Goal: Answer question/provide support: Share knowledge or assist other users

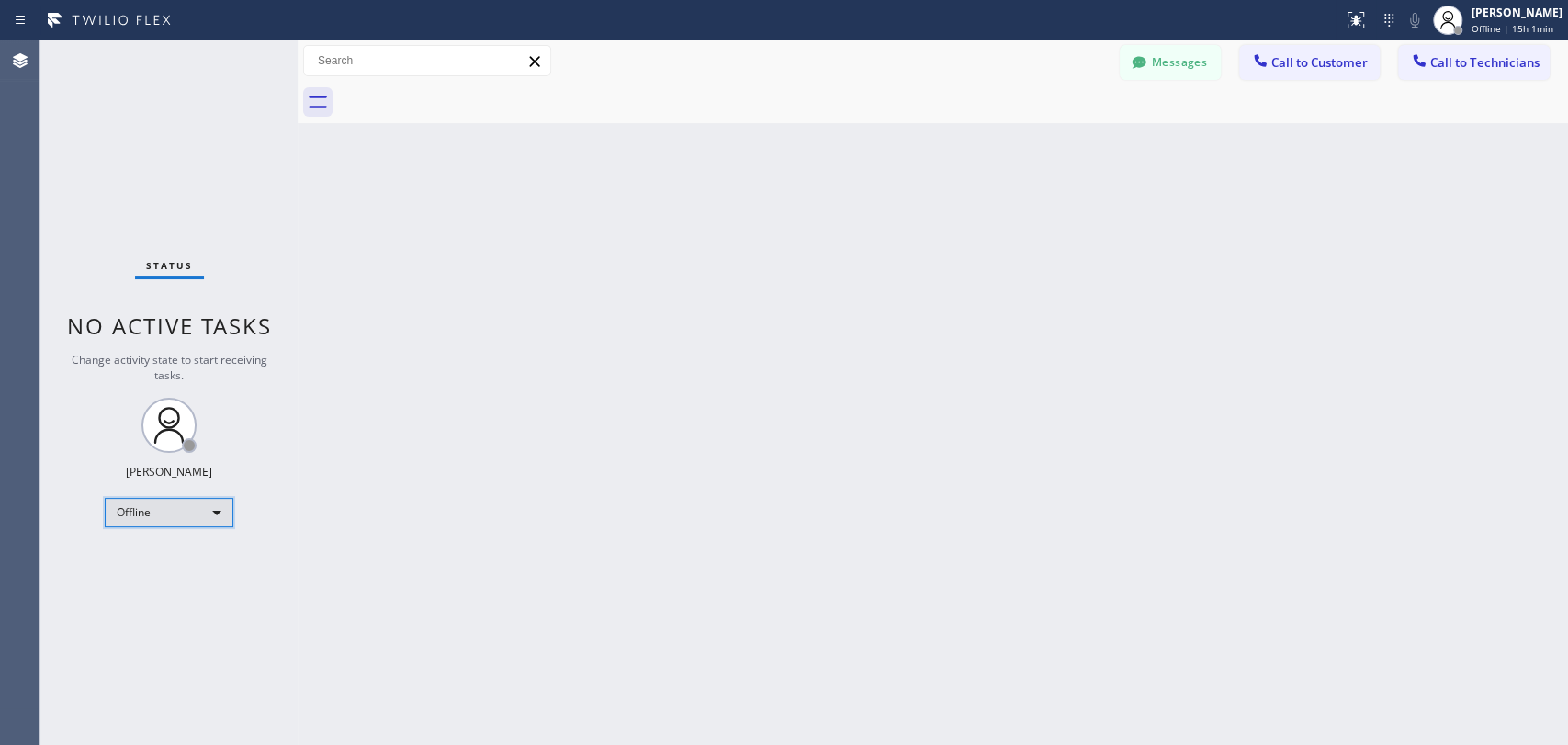
click at [195, 505] on div "Offline" at bounding box center [169, 512] width 128 height 29
click at [158, 563] on li "Available" at bounding box center [168, 557] width 125 height 22
click at [1410, 68] on span "Call to Technicians" at bounding box center [1485, 62] width 109 height 17
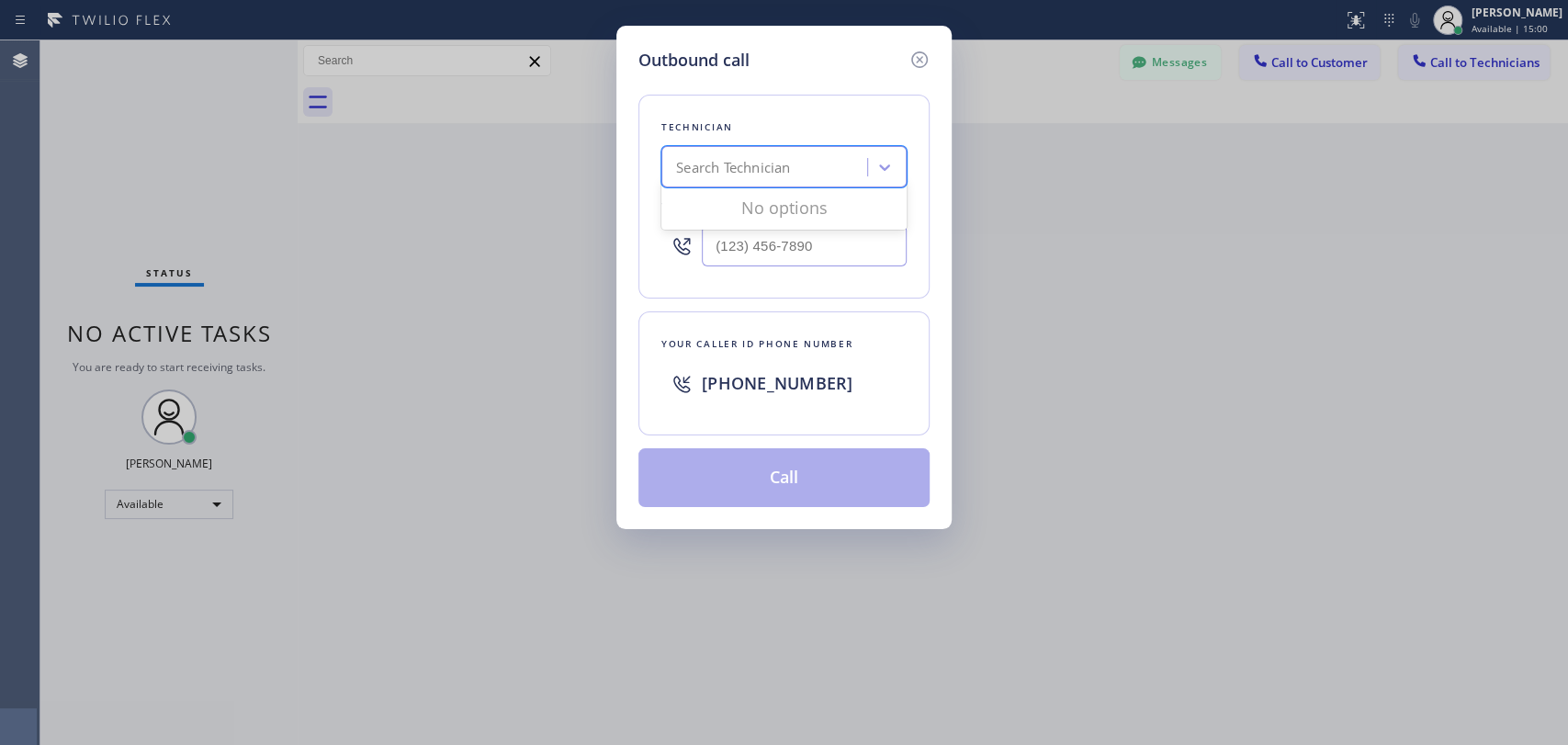
click at [781, 177] on div "Search Technician" at bounding box center [733, 168] width 114 height 21
type input "serg"
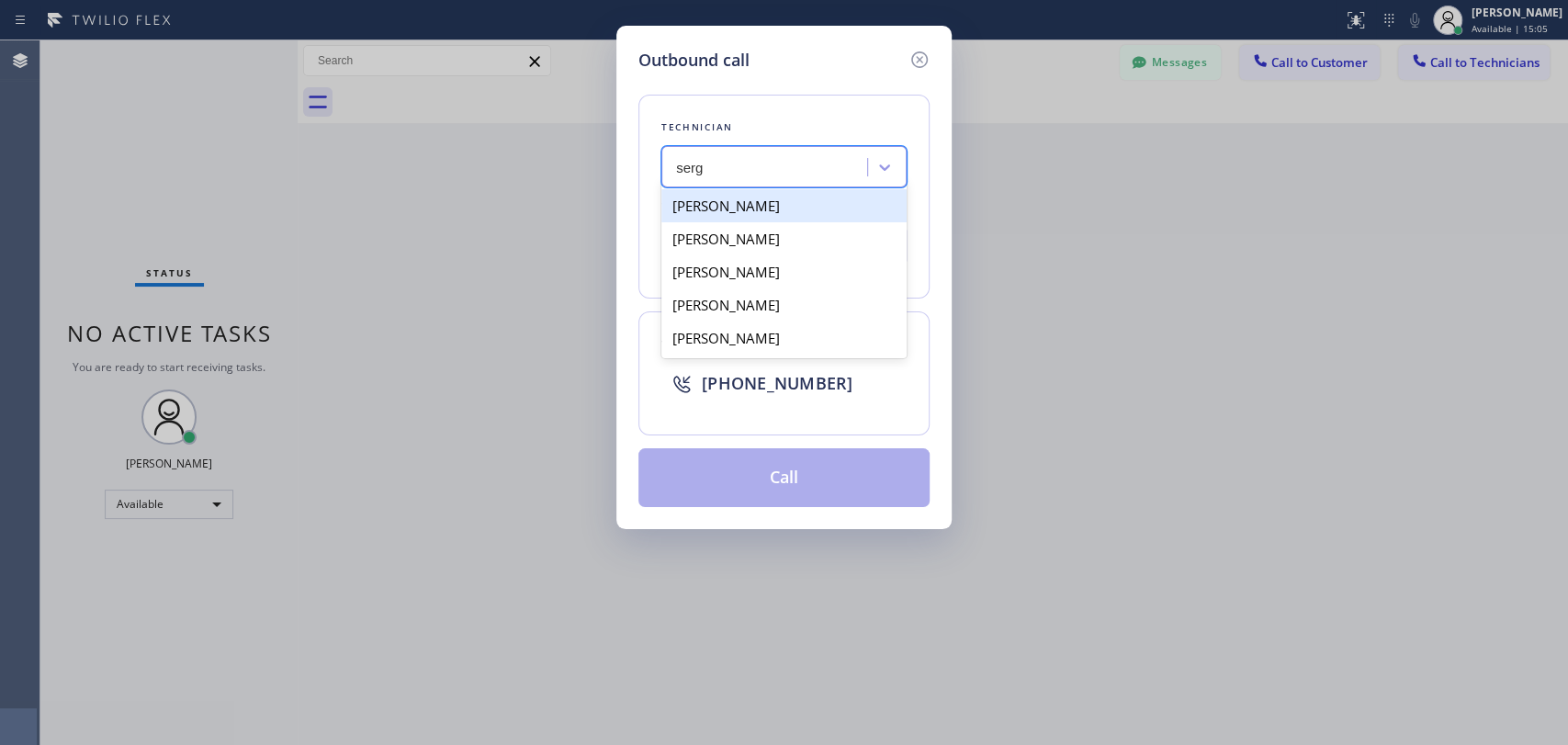
click at [797, 207] on div "[PERSON_NAME]" at bounding box center [784, 206] width 245 height 33
type input "[PHONE_NUMBER]"
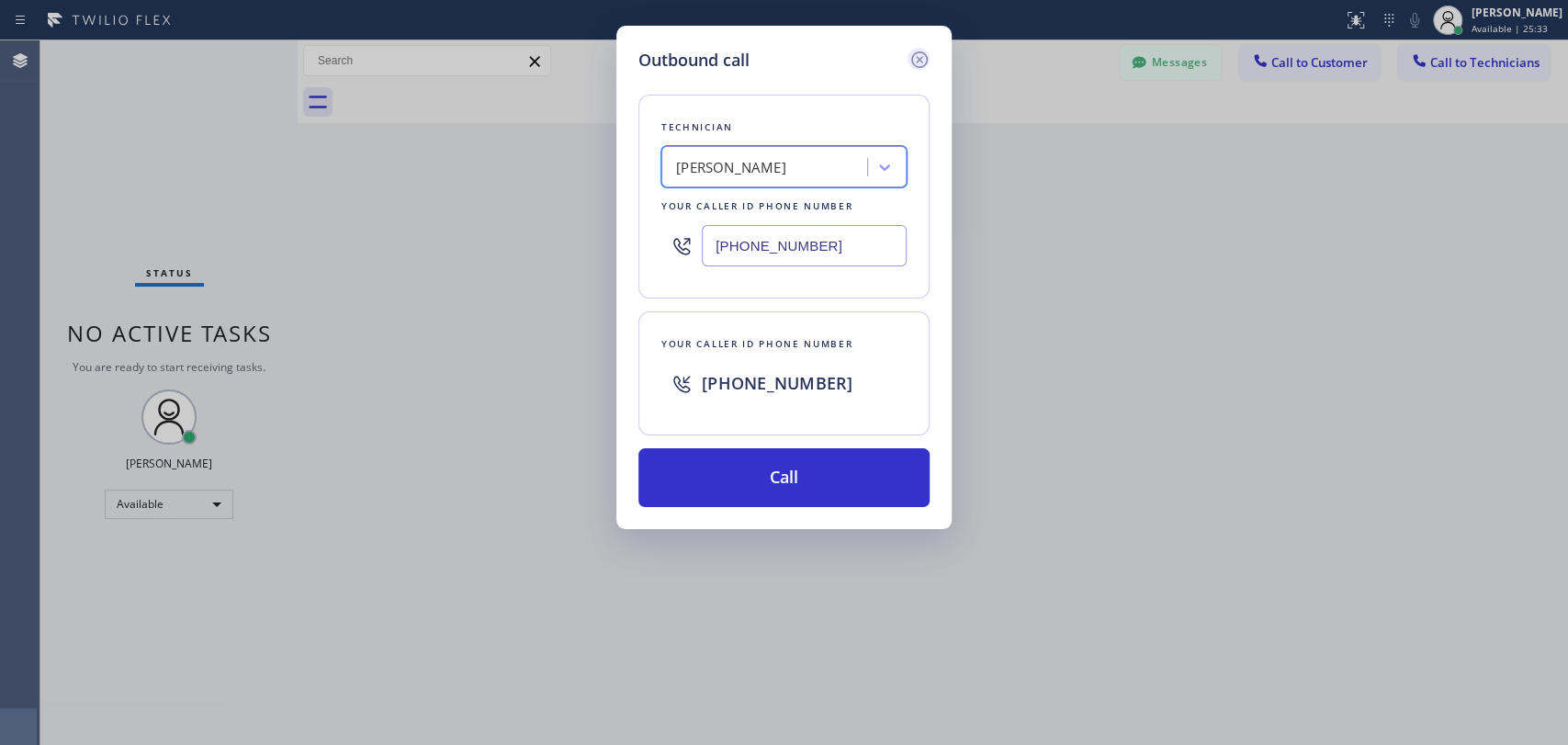
click at [914, 60] on icon at bounding box center [919, 59] width 22 height 22
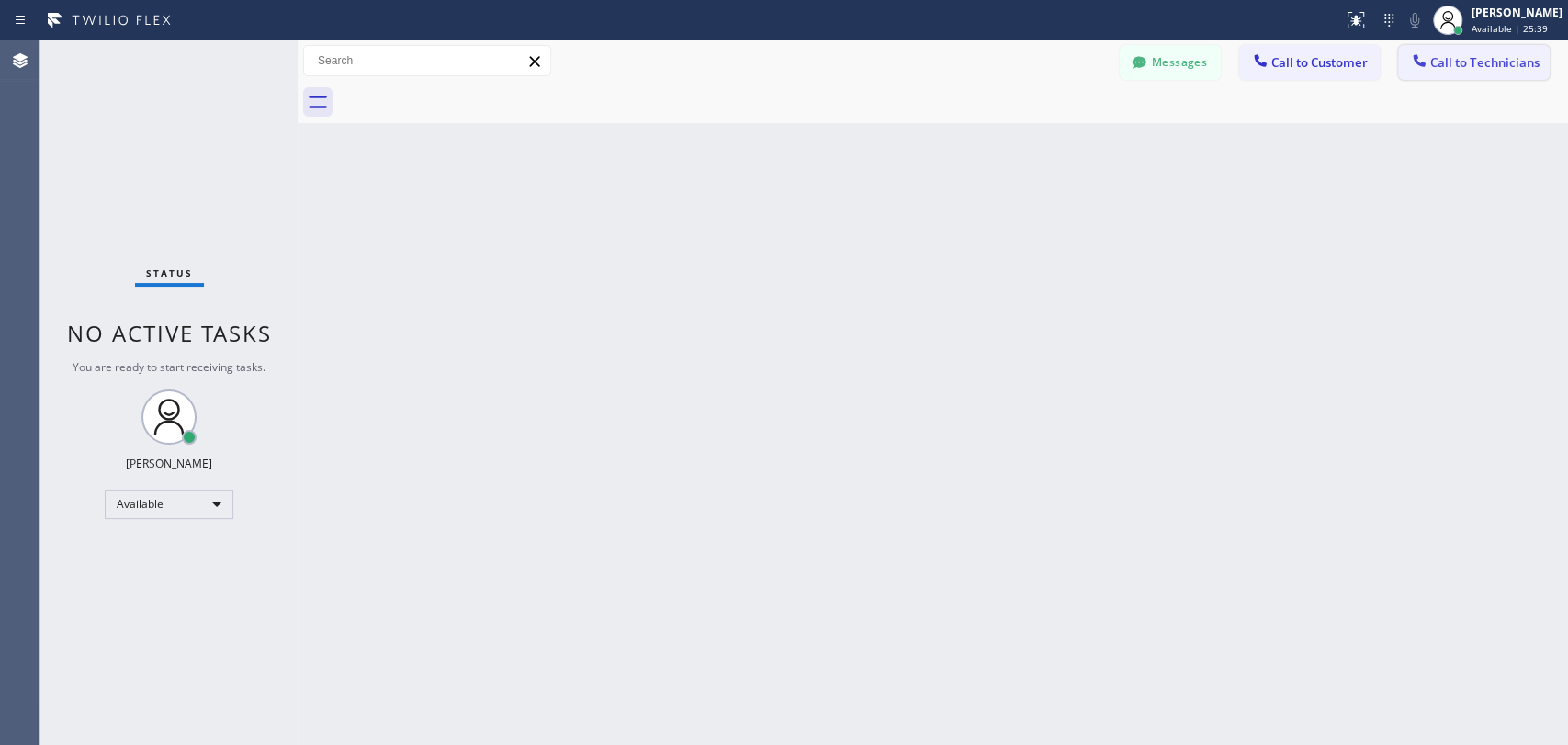
click at [1410, 68] on span "Call to Technicians" at bounding box center [1485, 62] width 109 height 17
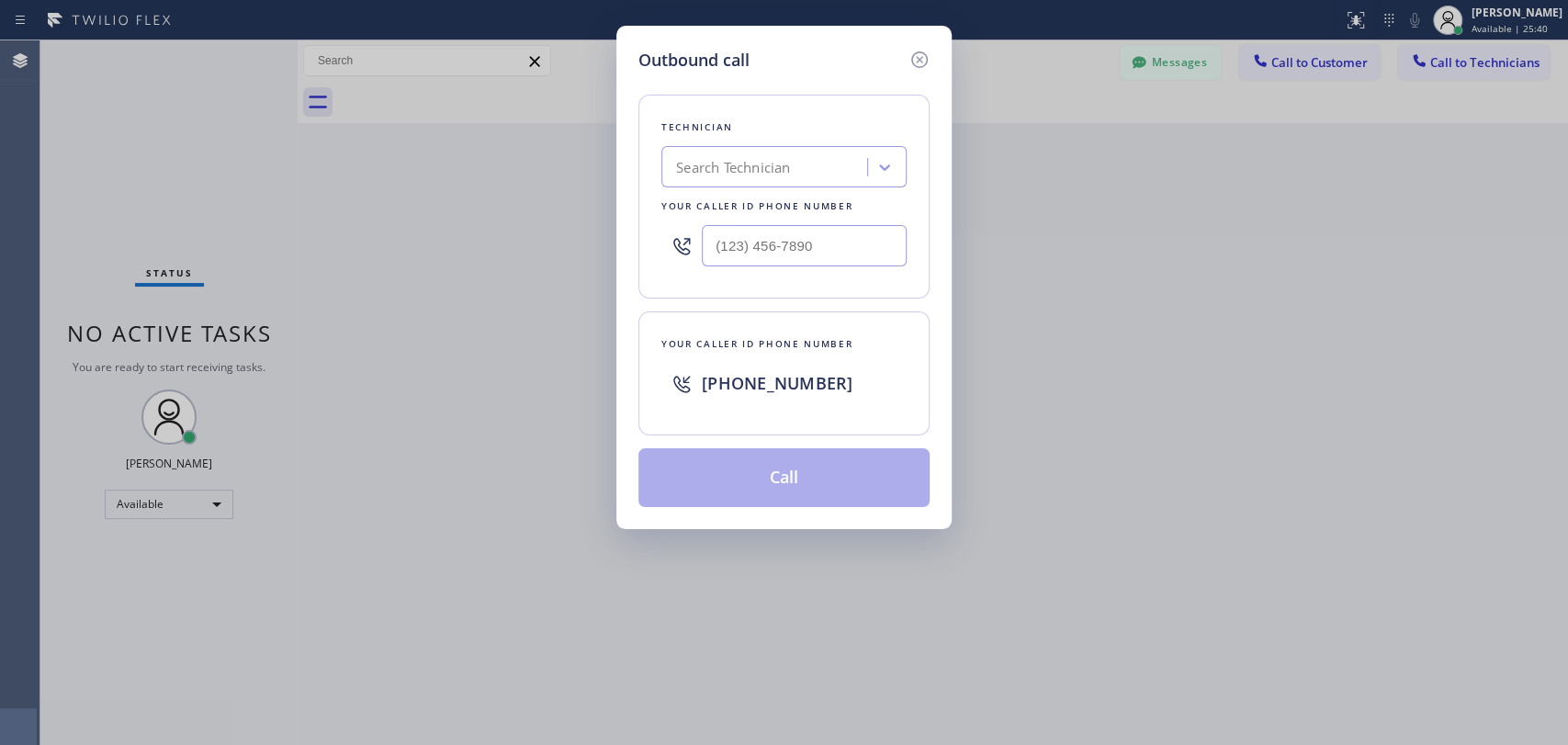
click at [763, 163] on div "Search Technician" at bounding box center [733, 168] width 114 height 21
type input "shah"
click at [801, 209] on div "[PERSON_NAME]" at bounding box center [784, 206] width 245 height 33
type input "[PHONE_NUMBER]"
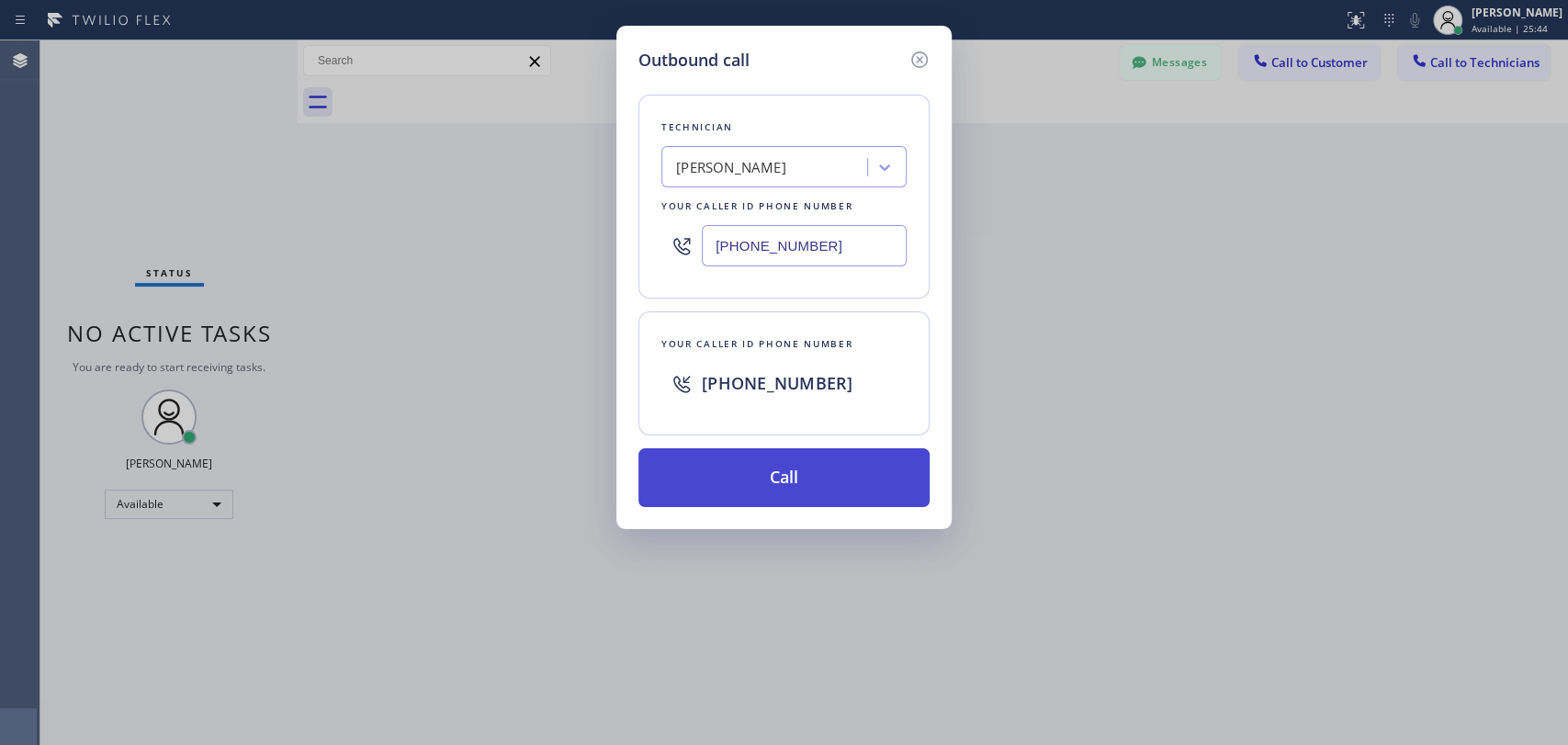
drag, startPoint x: 795, startPoint y: 478, endPoint x: 815, endPoint y: 452, distance: 32.8
click at [796, 478] on button "Call" at bounding box center [784, 477] width 292 height 58
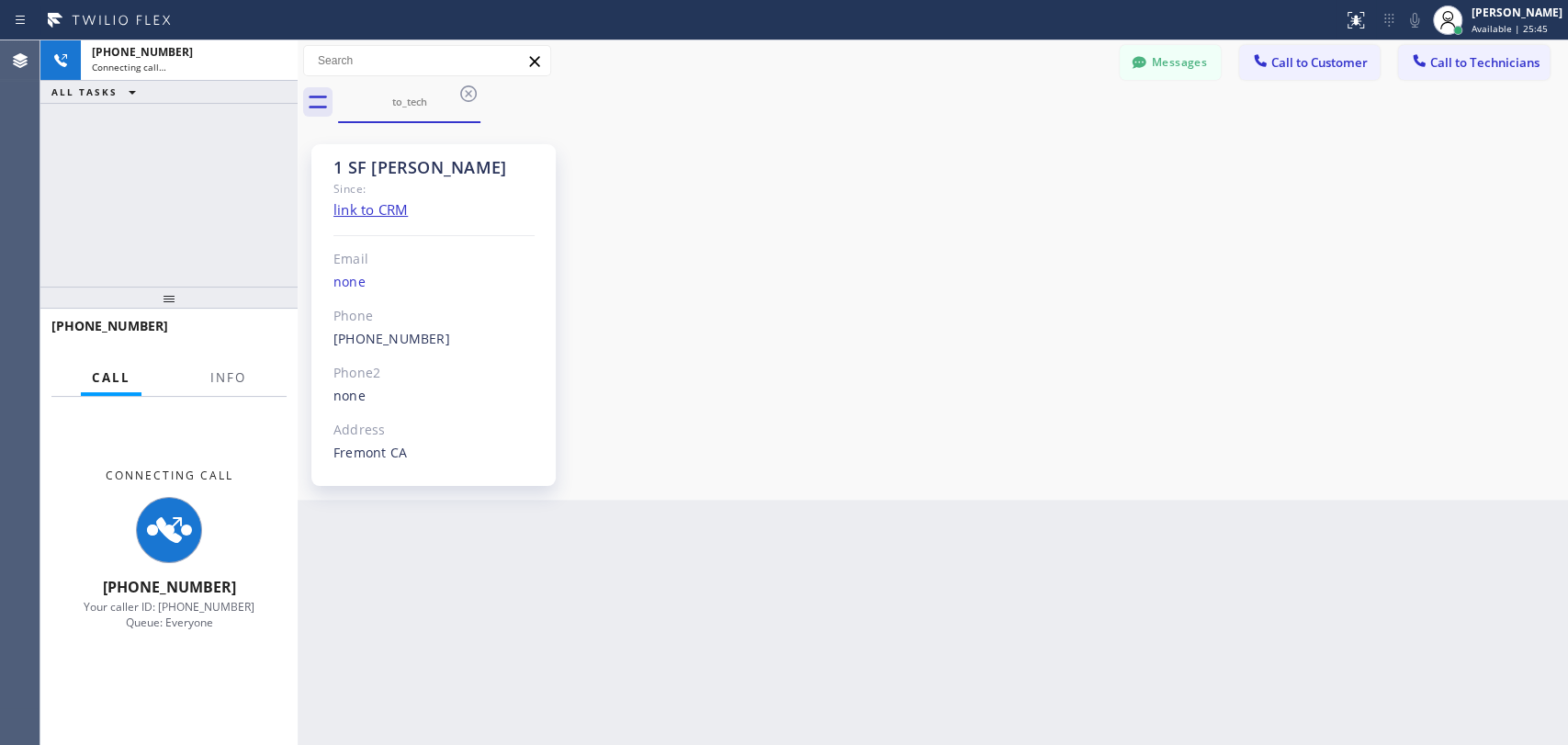
scroll to position [105, 0]
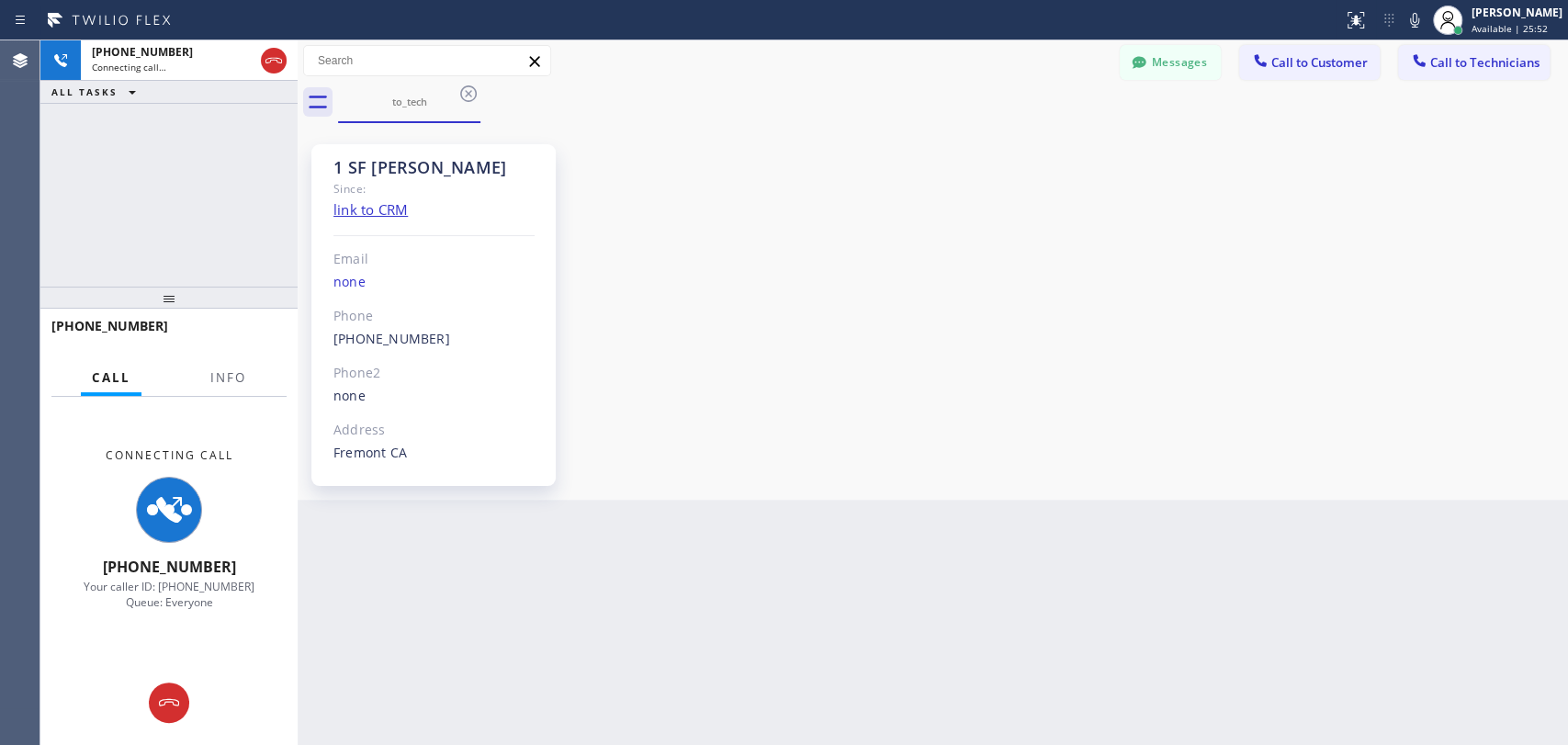
drag, startPoint x: 1333, startPoint y: 299, endPoint x: 1247, endPoint y: 186, distance: 142.0
click at [1332, 299] on div "1 SF [PERSON_NAME] Since: link to CRM Email none Phone [PHONE_NUMBER] Outbound …" at bounding box center [932, 311] width 1261 height 368
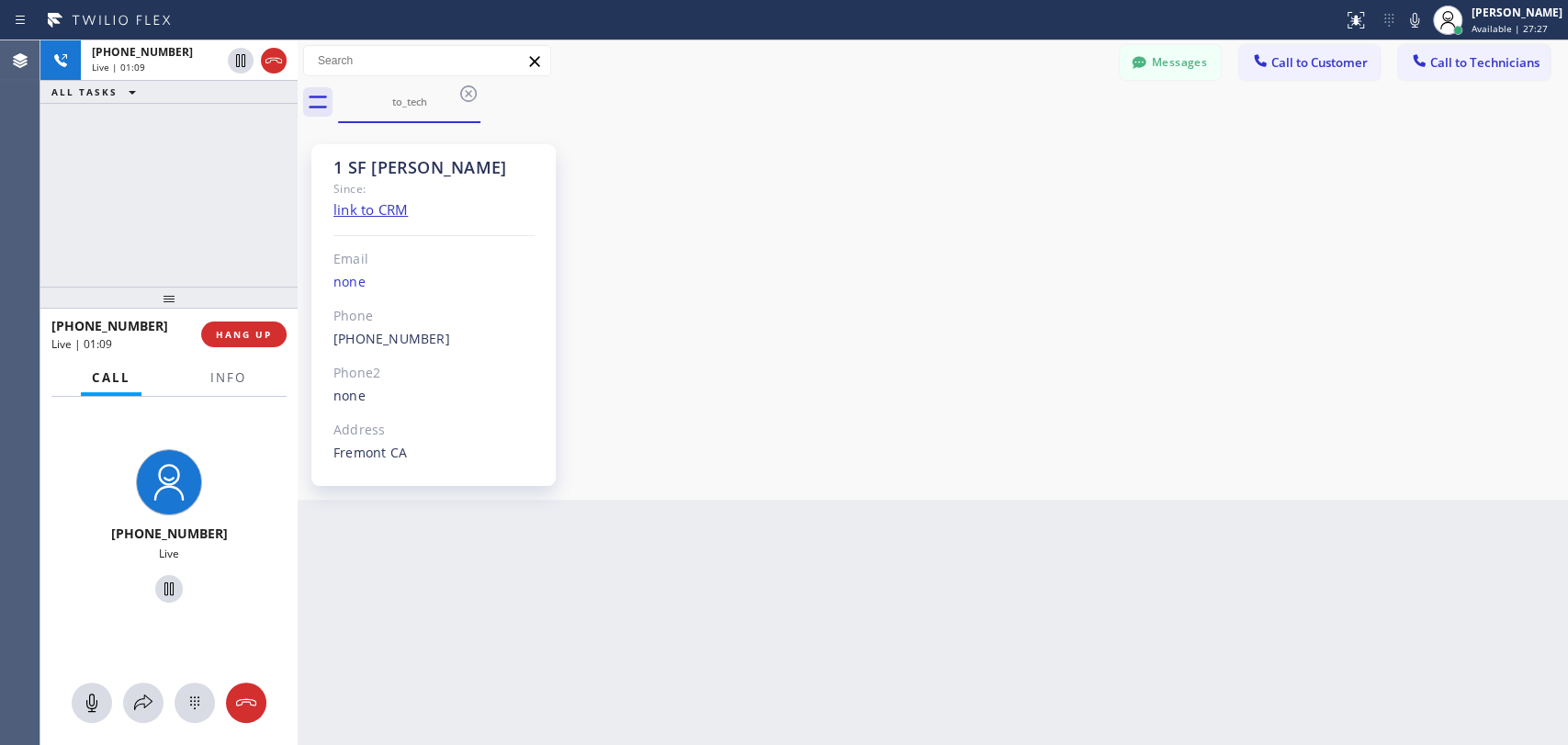
click at [204, 203] on div "[PHONE_NUMBER] Live | 01:09 ALL TASKS ALL TASKS ACTIVE TASKS TASKS IN WRAP UP" at bounding box center [169, 163] width 258 height 246
click at [257, 332] on span "HANG UP" at bounding box center [243, 335] width 56 height 13
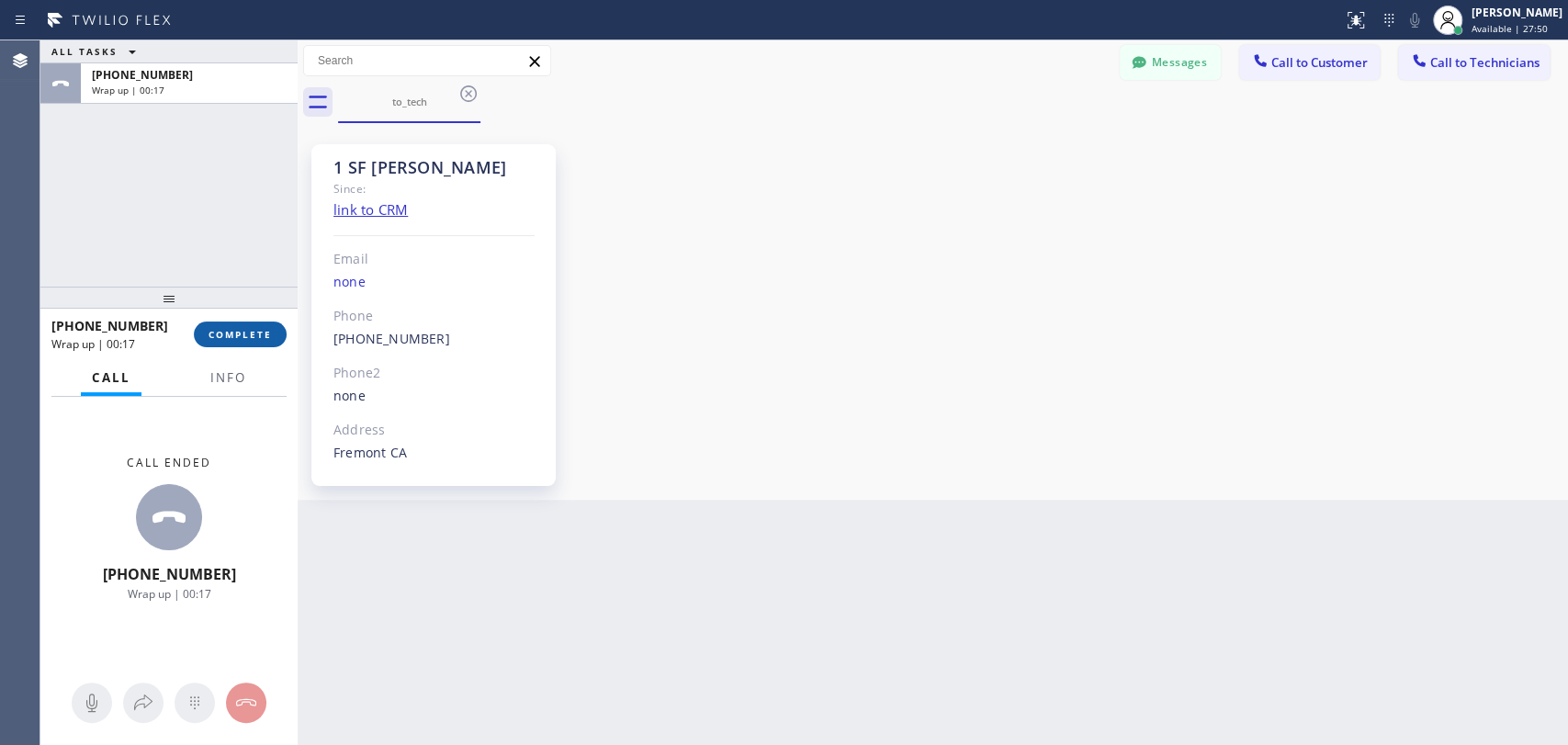
click at [249, 331] on span "COMPLETE" at bounding box center [240, 335] width 63 height 13
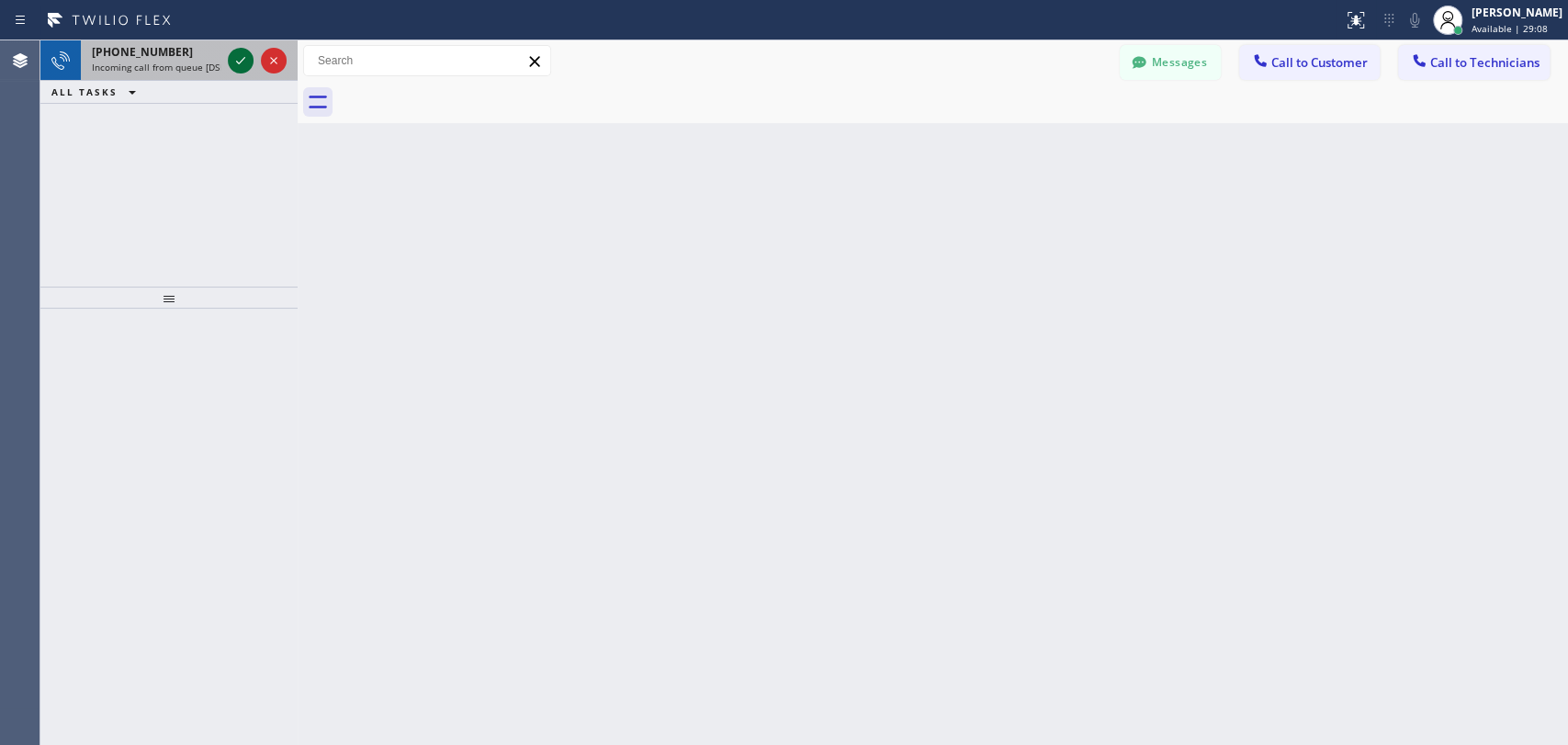
click at [238, 64] on icon at bounding box center [240, 60] width 22 height 22
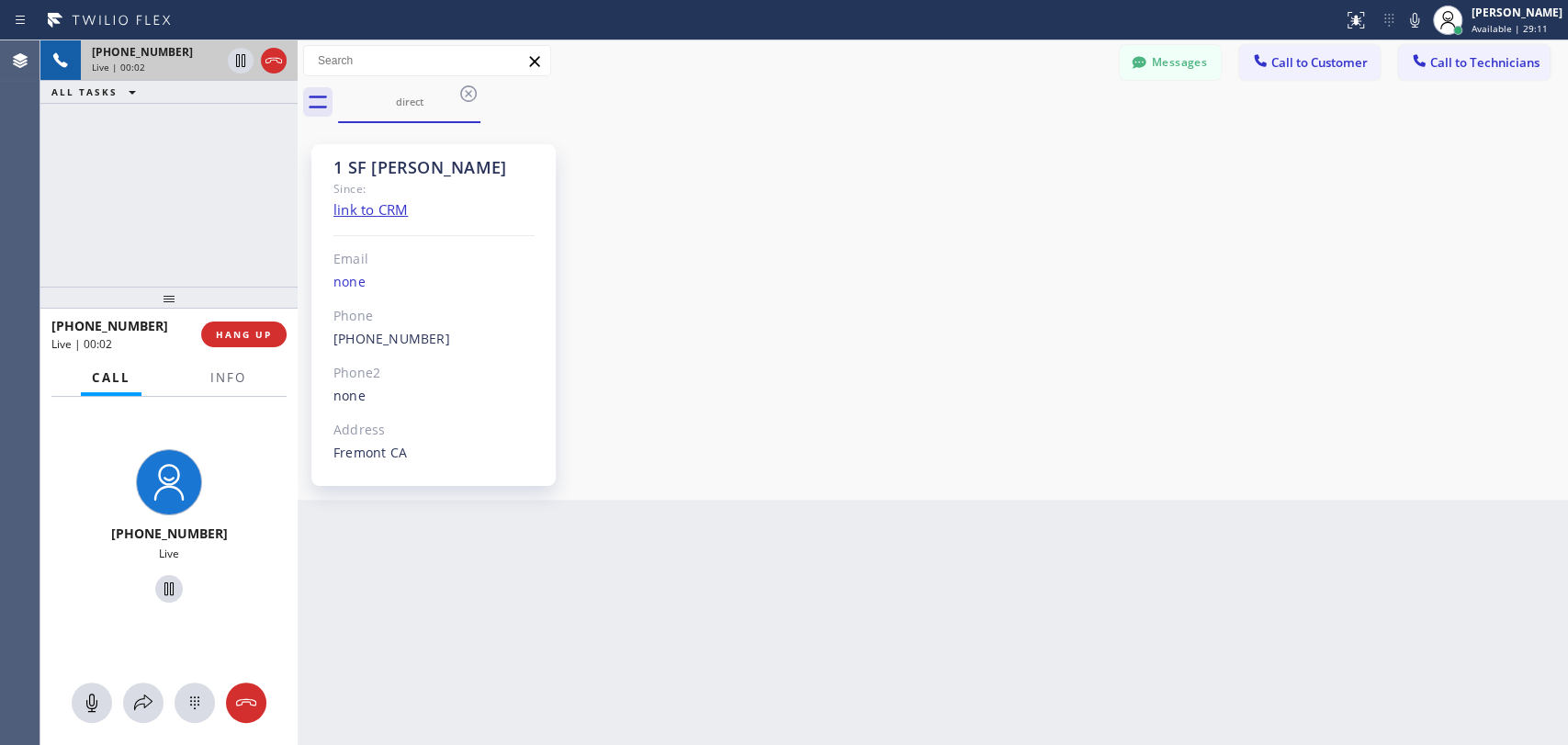
scroll to position [105, 0]
click at [241, 334] on span "HANG UP" at bounding box center [243, 335] width 56 height 13
click at [241, 333] on span "HANG UP" at bounding box center [243, 335] width 56 height 13
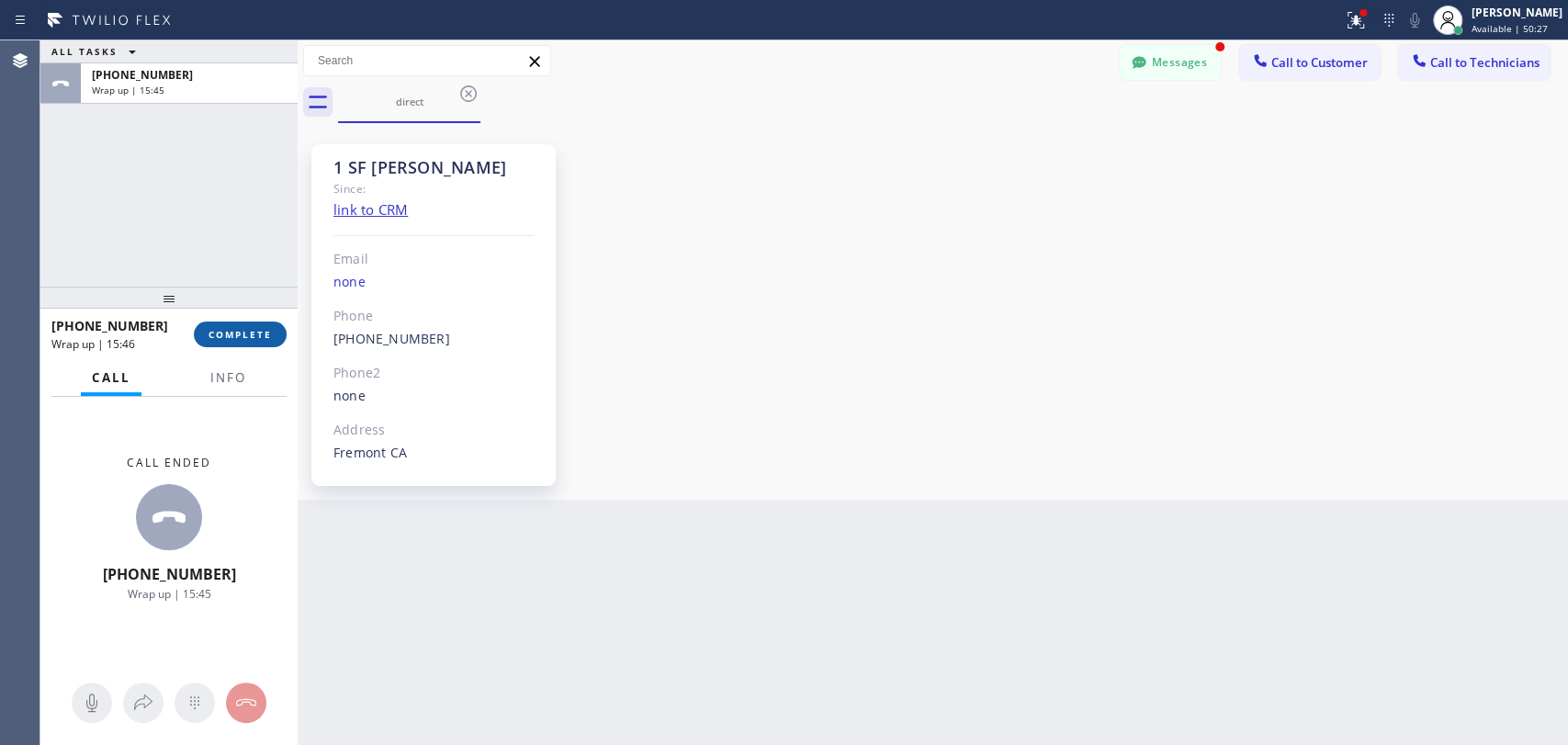
click at [214, 339] on span "COMPLETE" at bounding box center [240, 335] width 63 height 13
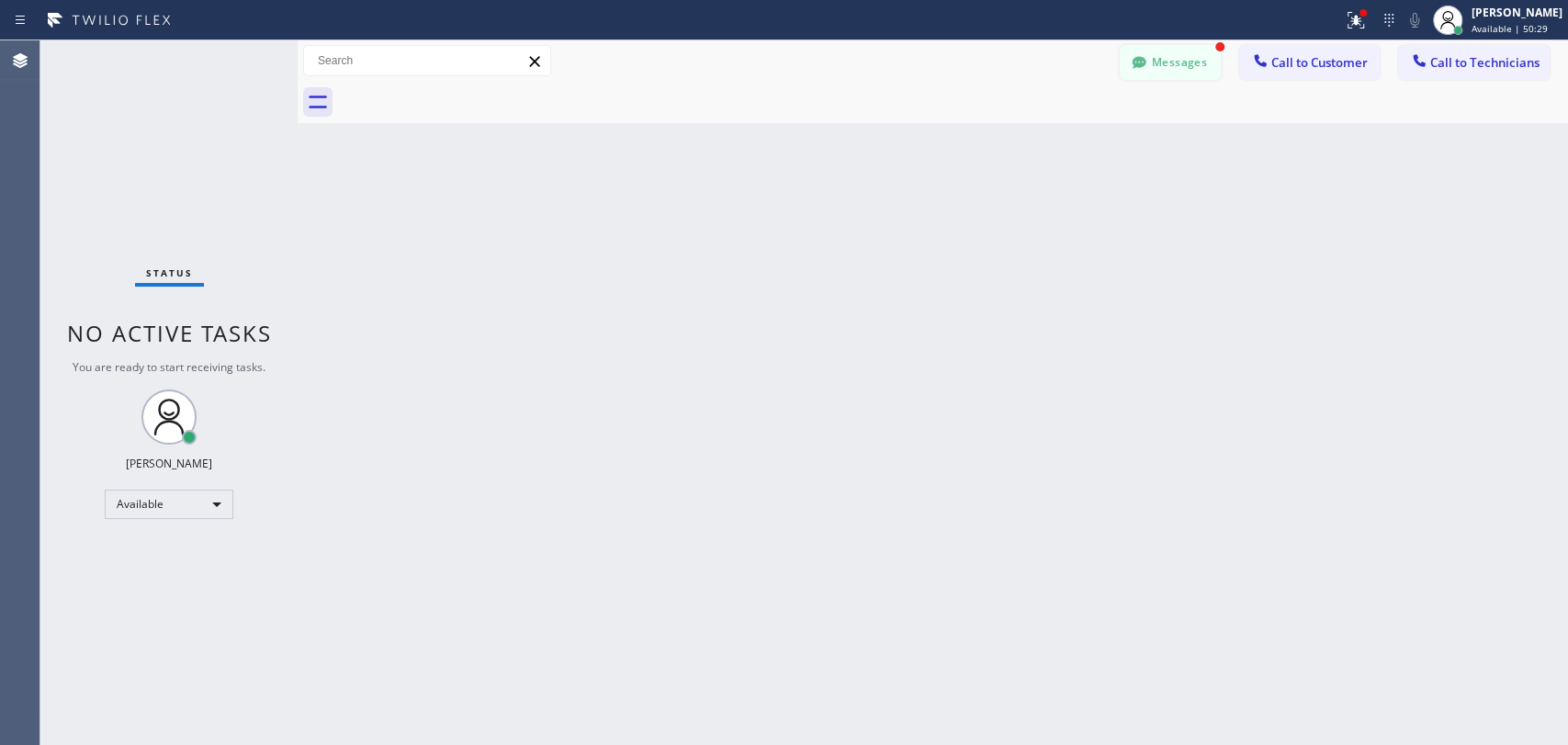
click at [1176, 53] on button "Messages" at bounding box center [1170, 62] width 101 height 35
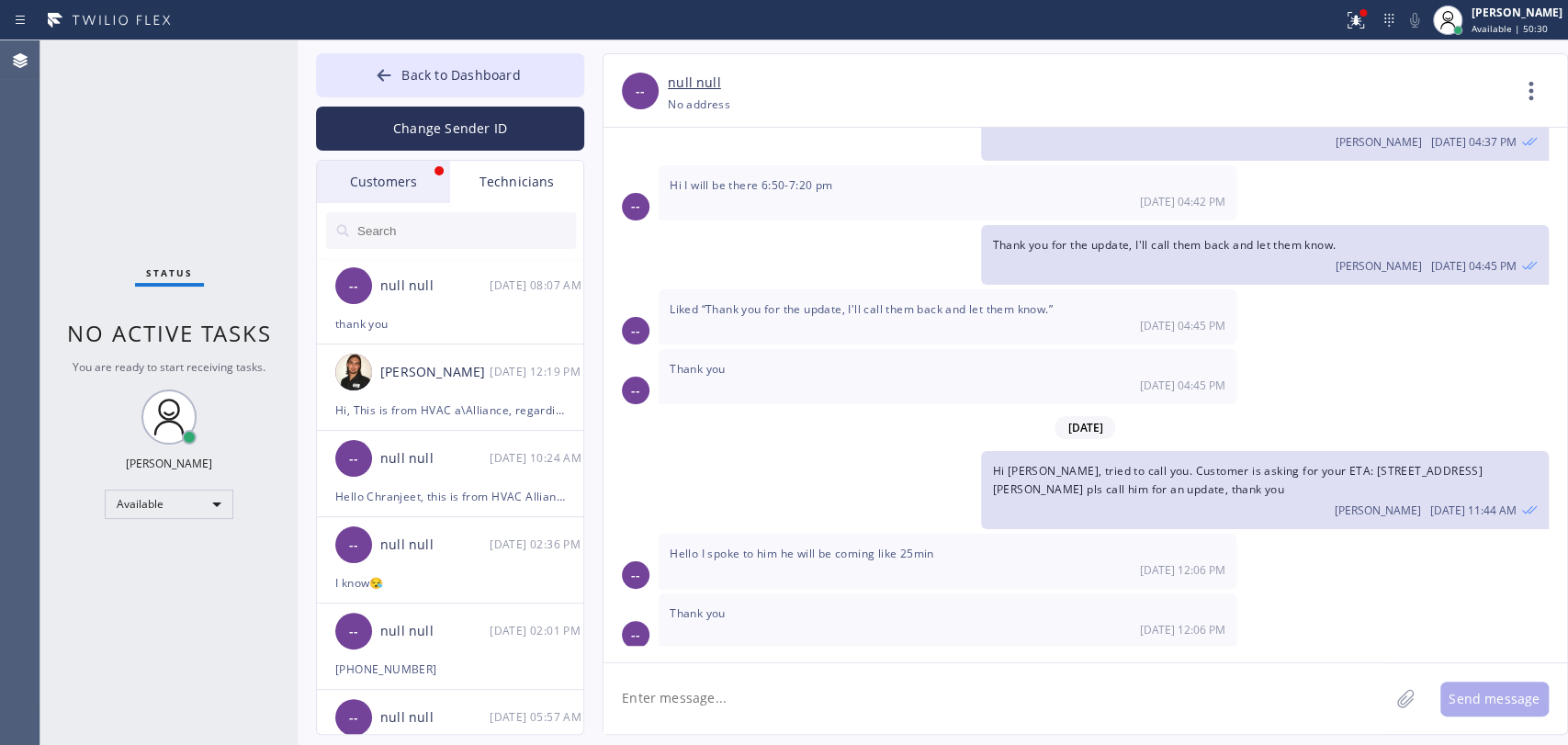
click at [393, 190] on div "Customers" at bounding box center [383, 181] width 133 height 42
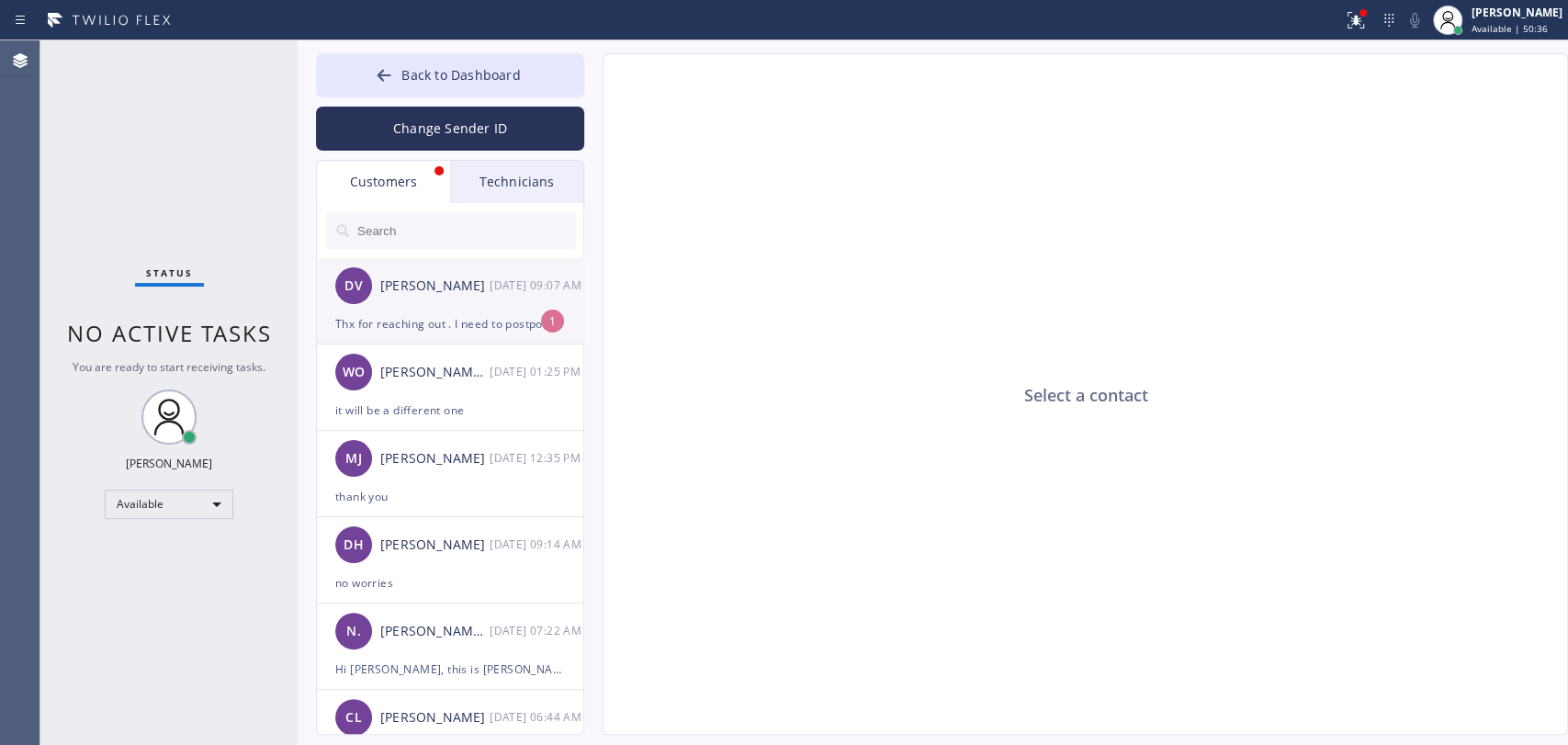
click at [478, 299] on div "DV [PERSON_NAME] [DATE] 09:07 AM" at bounding box center [451, 286] width 268 height 55
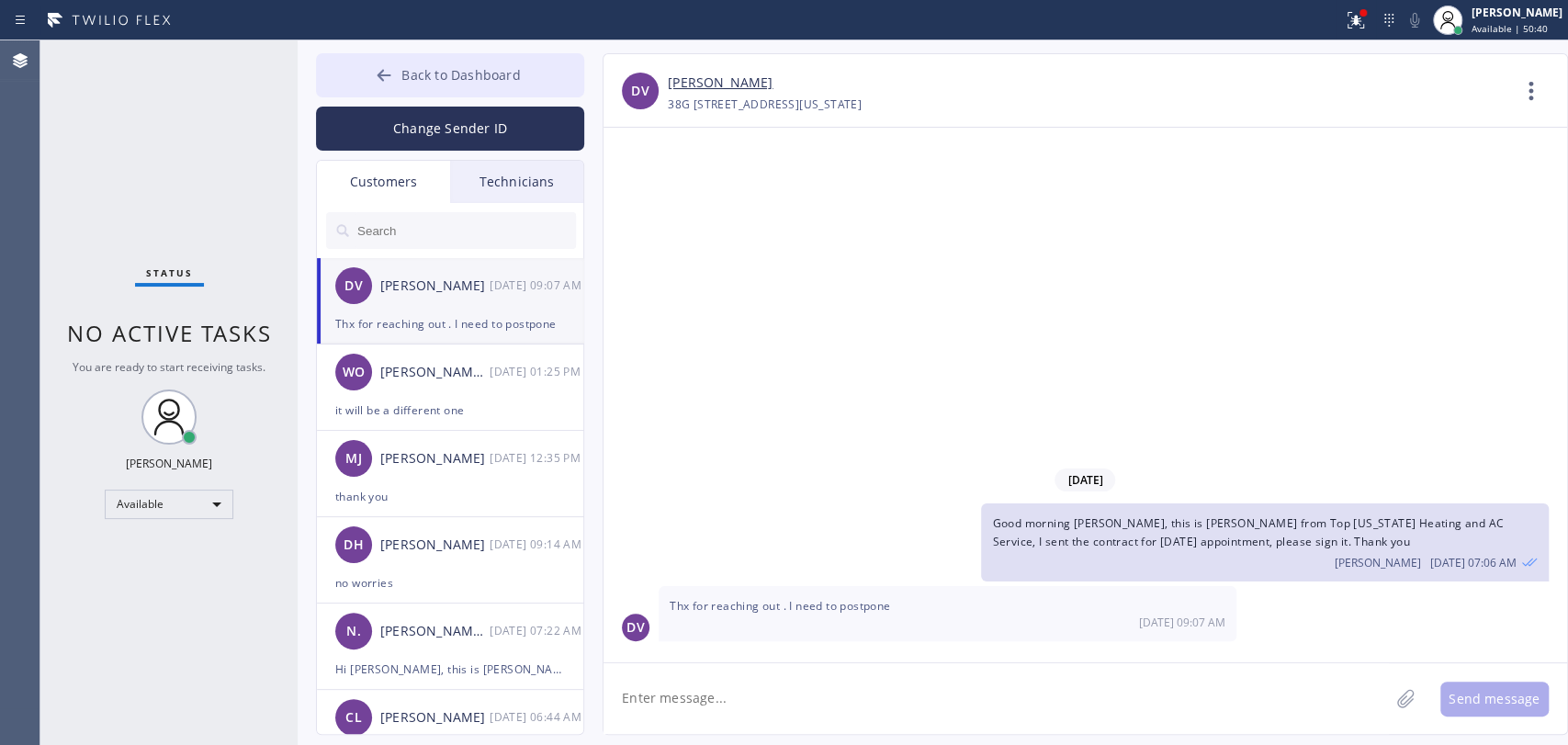
click at [505, 91] on button "Back to Dashboard" at bounding box center [450, 74] width 268 height 44
